Goal: Check status: Check status

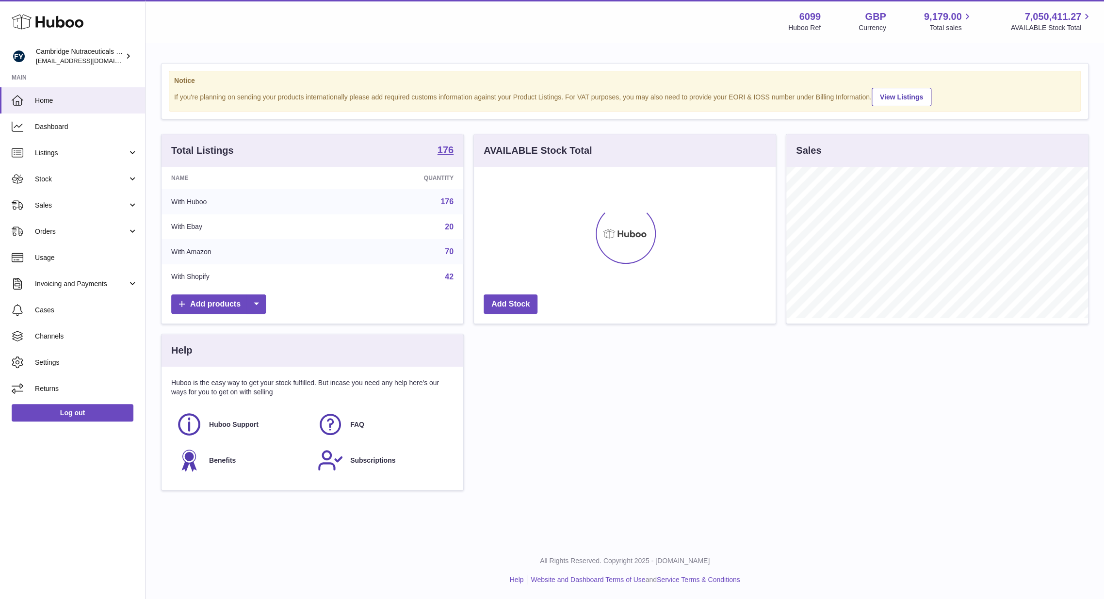
scroll to position [151, 302]
click at [76, 187] on link "Stock" at bounding box center [72, 179] width 145 height 26
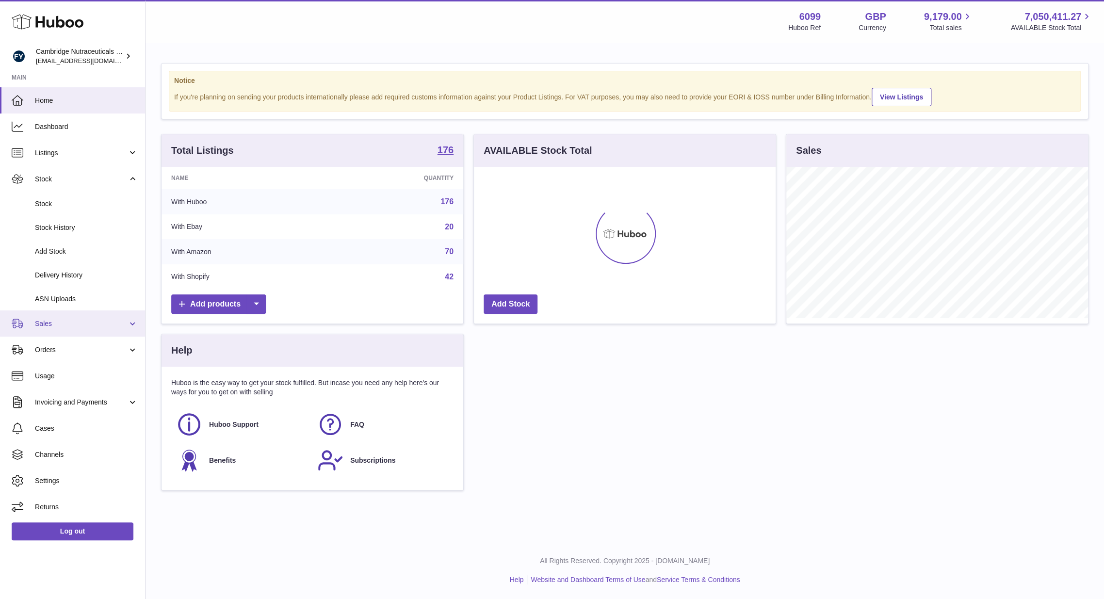
click at [41, 330] on link "Sales" at bounding box center [72, 324] width 145 height 26
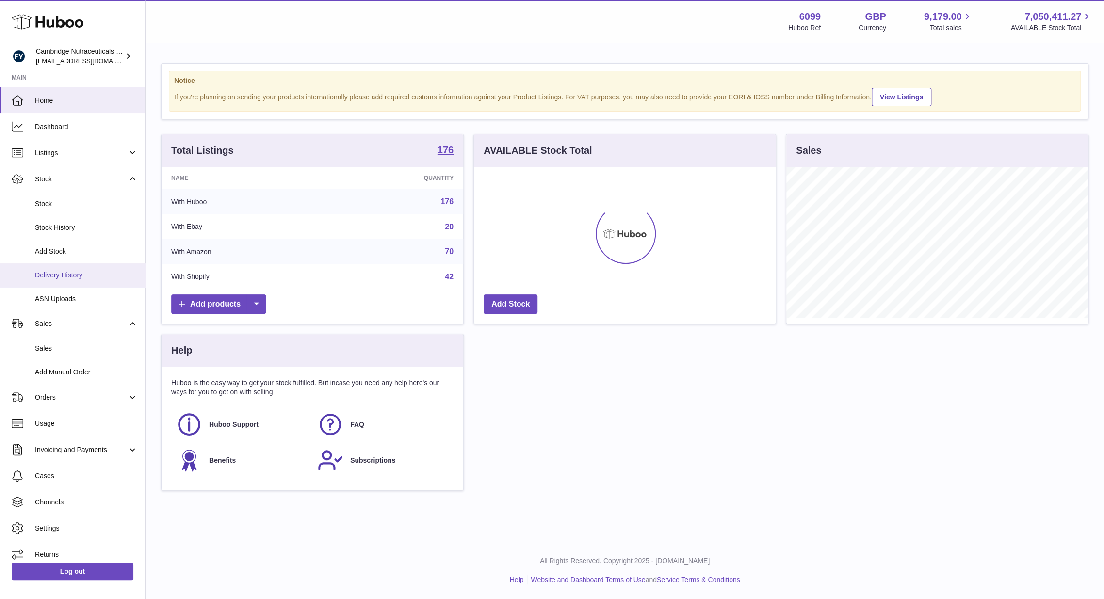
click at [75, 280] on link "Delivery History" at bounding box center [72, 276] width 145 height 24
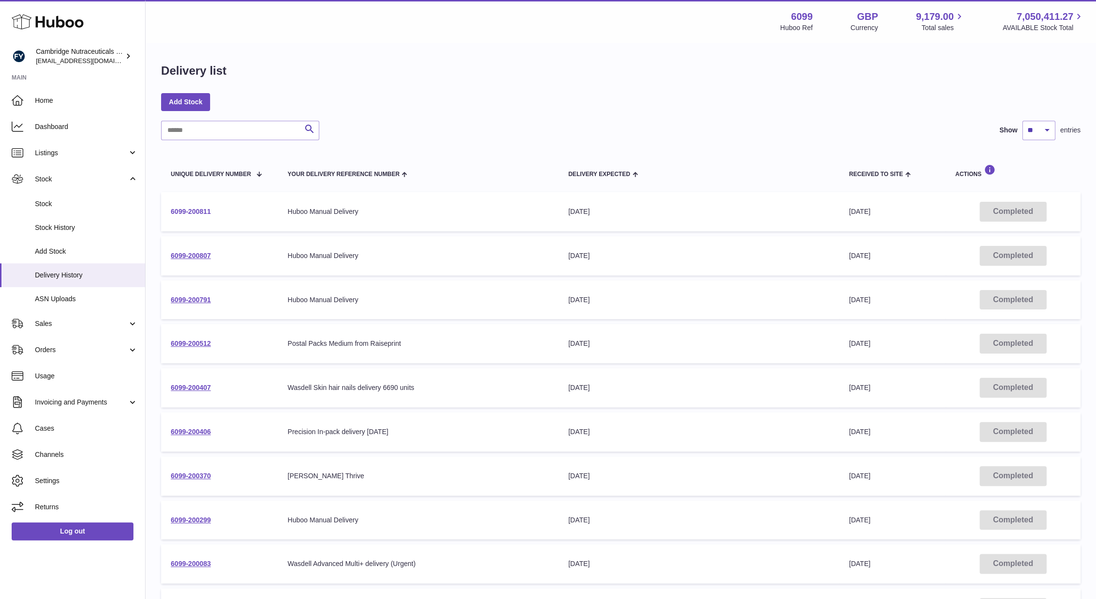
click at [185, 210] on link "6099-200811" at bounding box center [191, 212] width 40 height 8
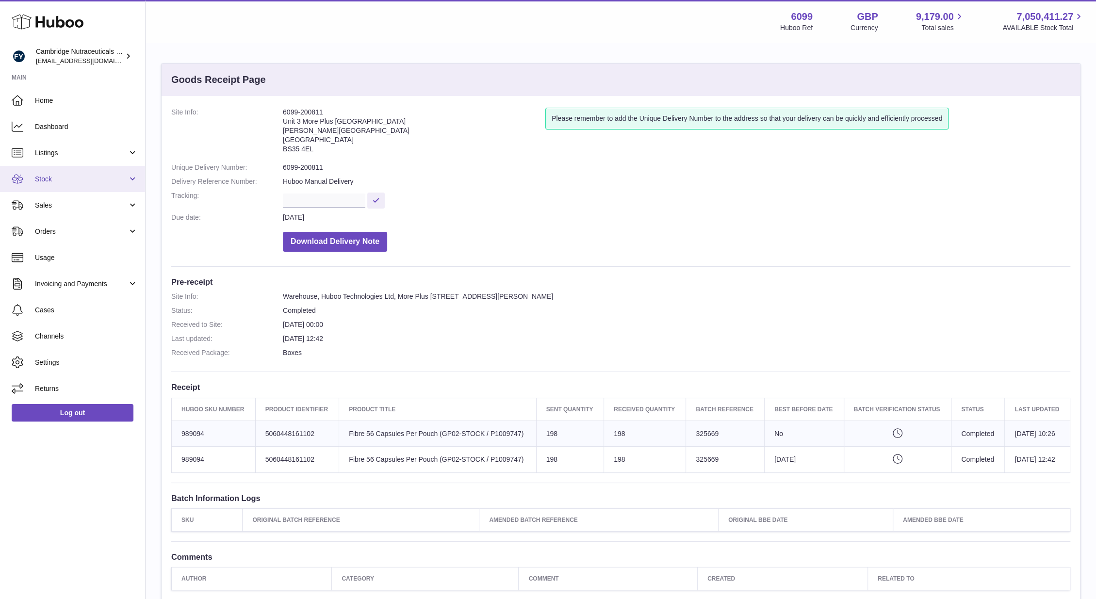
click at [53, 187] on link "Stock" at bounding box center [72, 179] width 145 height 26
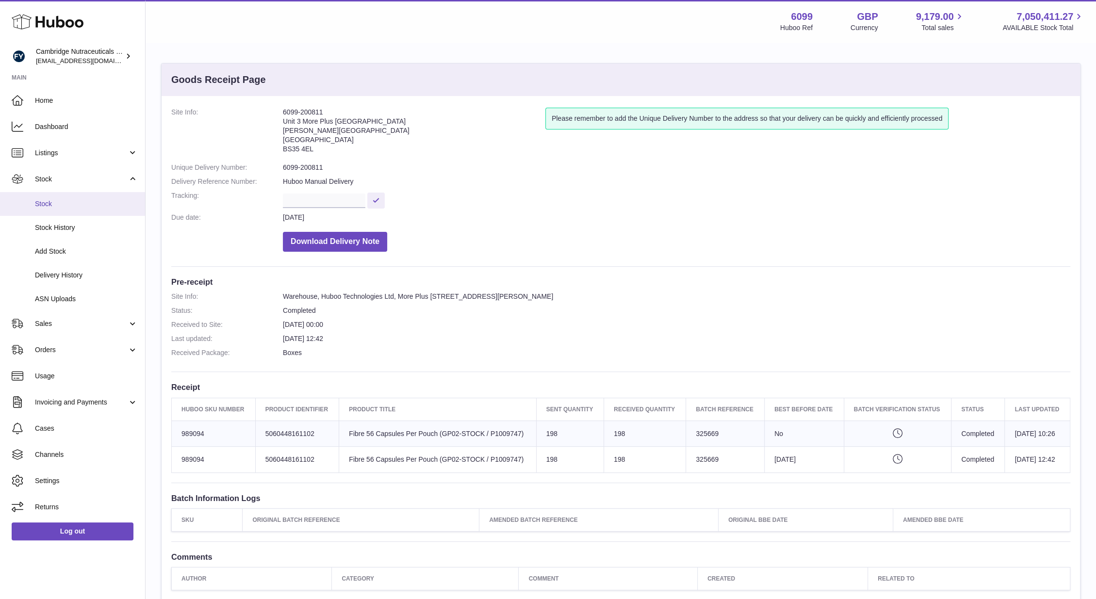
click at [56, 213] on link "Stock" at bounding box center [72, 204] width 145 height 24
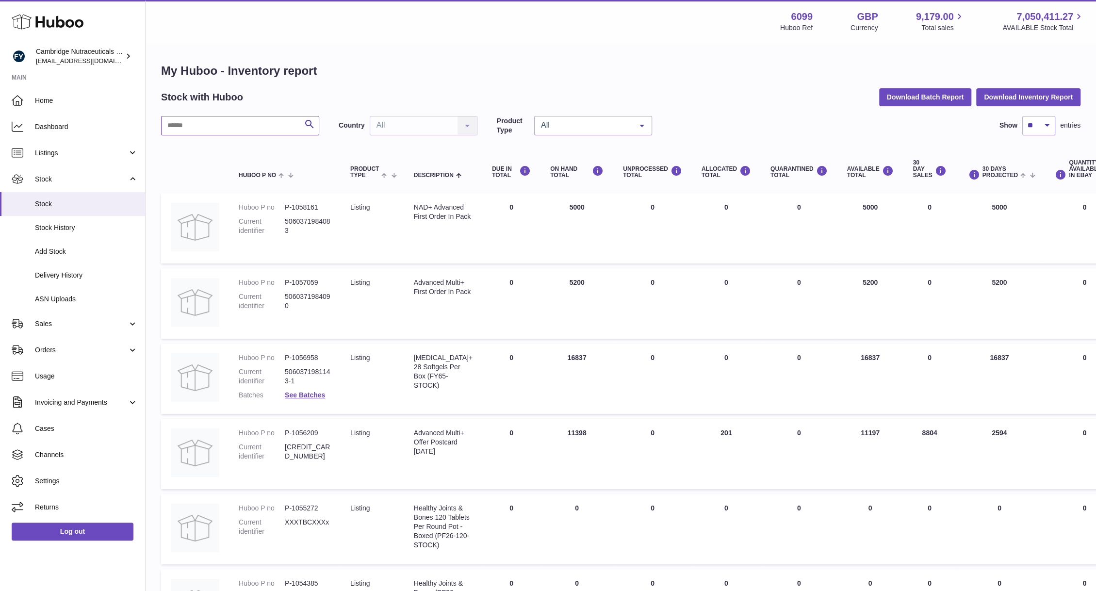
click at [238, 116] on input "text" at bounding box center [240, 125] width 158 height 19
type input "*****"
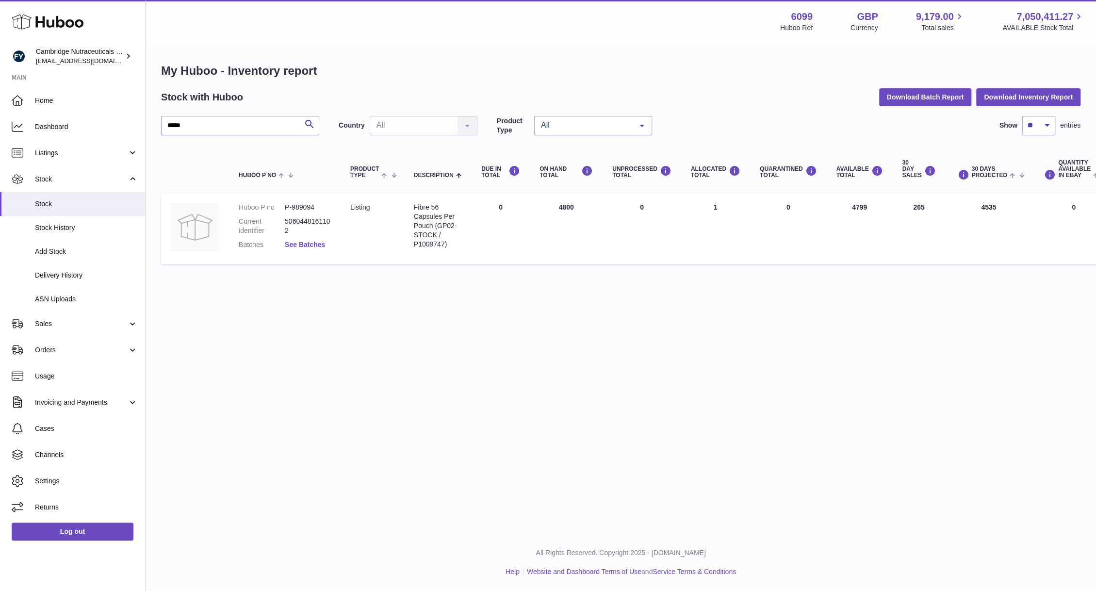
click at [307, 243] on link "See Batches" at bounding box center [305, 245] width 40 height 8
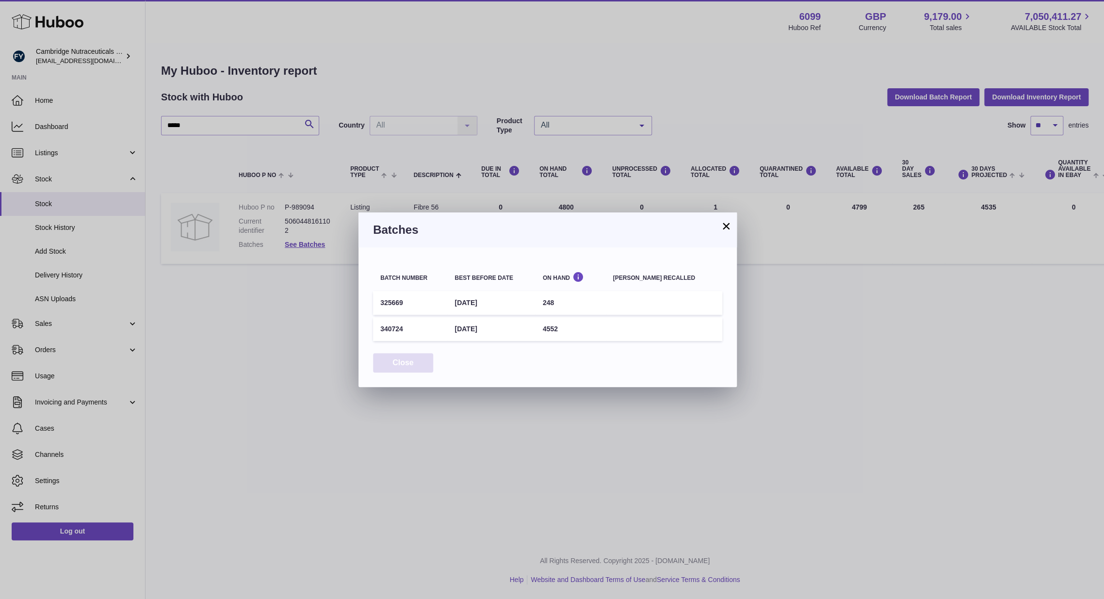
click at [393, 358] on button "Close" at bounding box center [403, 363] width 60 height 20
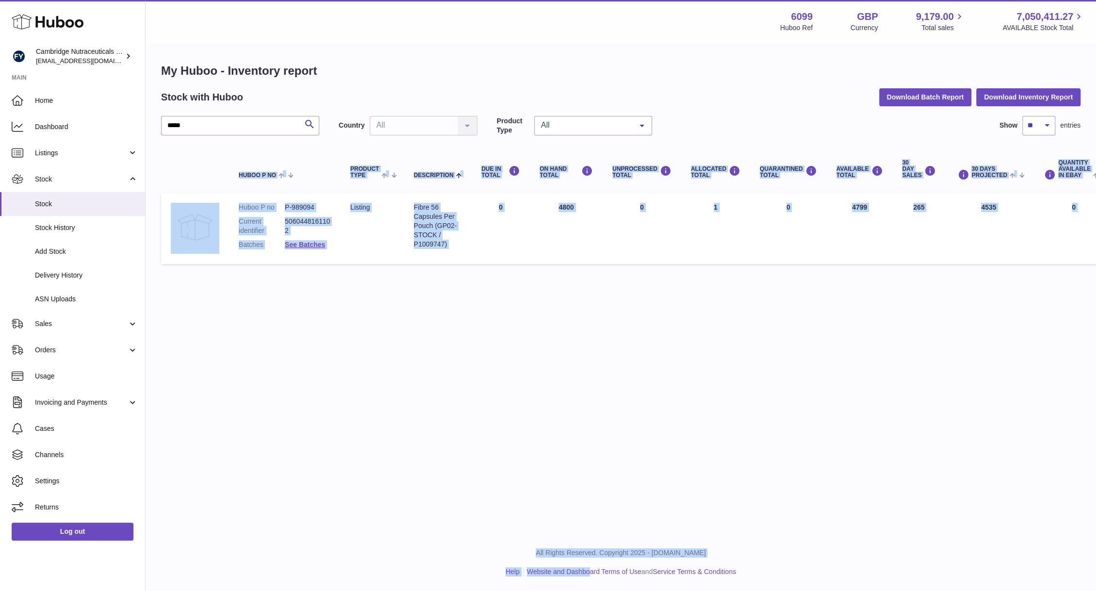
drag, startPoint x: 514, startPoint y: 544, endPoint x: 547, endPoint y: 593, distance: 59.0
click at [547, 591] on html ".st0{fill:#141414;}" at bounding box center [548, 295] width 1096 height 591
